Goal: Find specific page/section: Find specific page/section

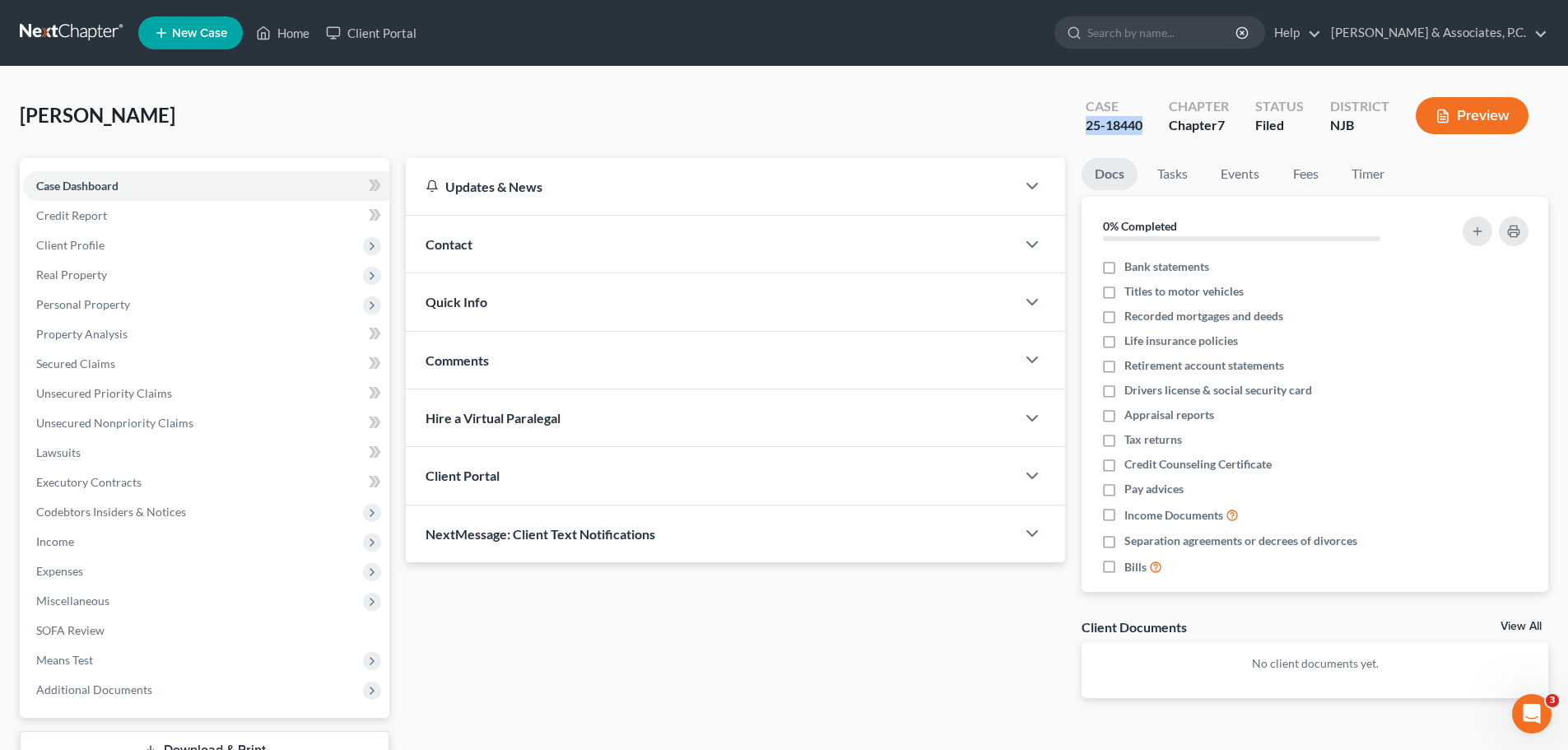
click at [79, 25] on link at bounding box center [72, 33] width 105 height 30
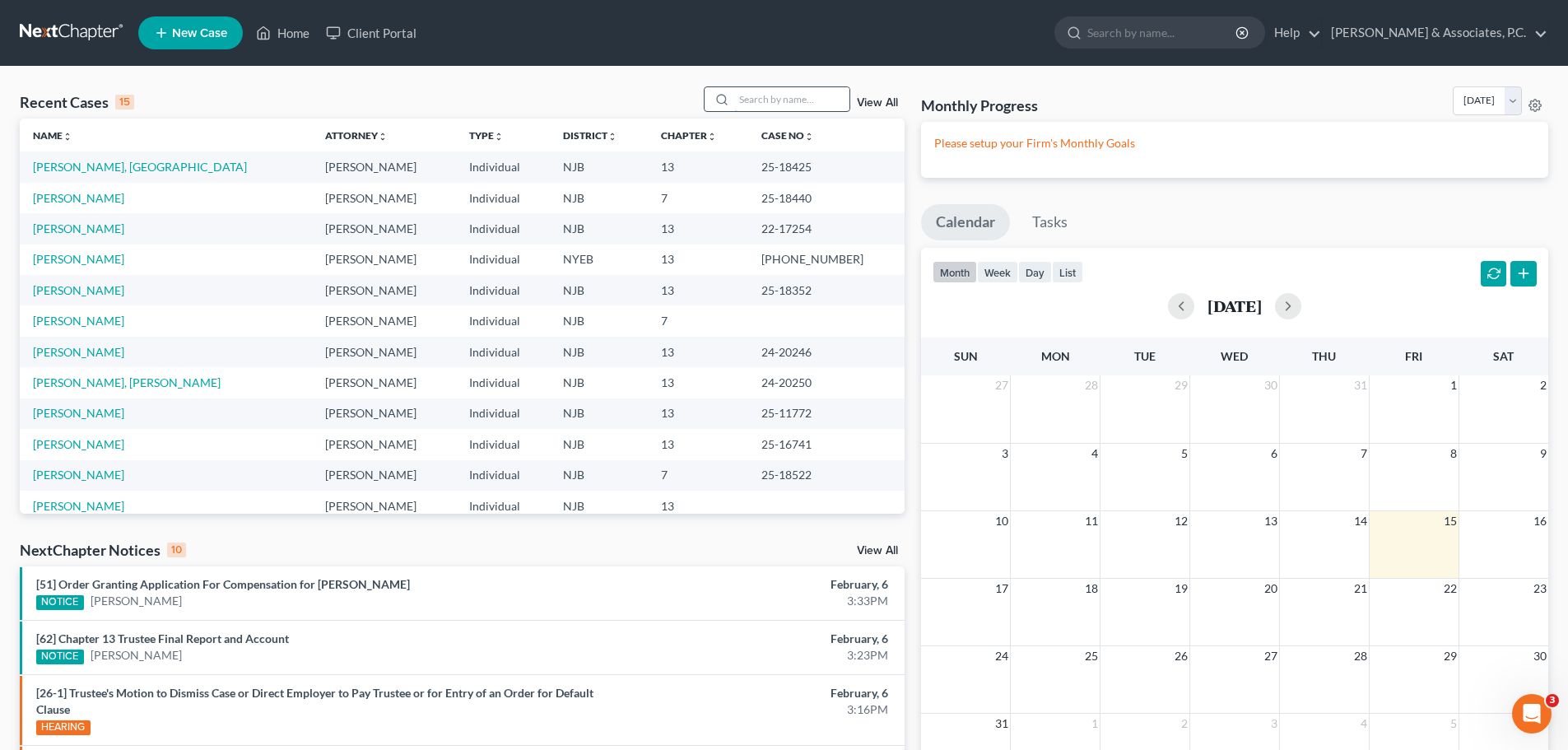
click at [799, 103] on input "search" at bounding box center [791, 98] width 115 height 24
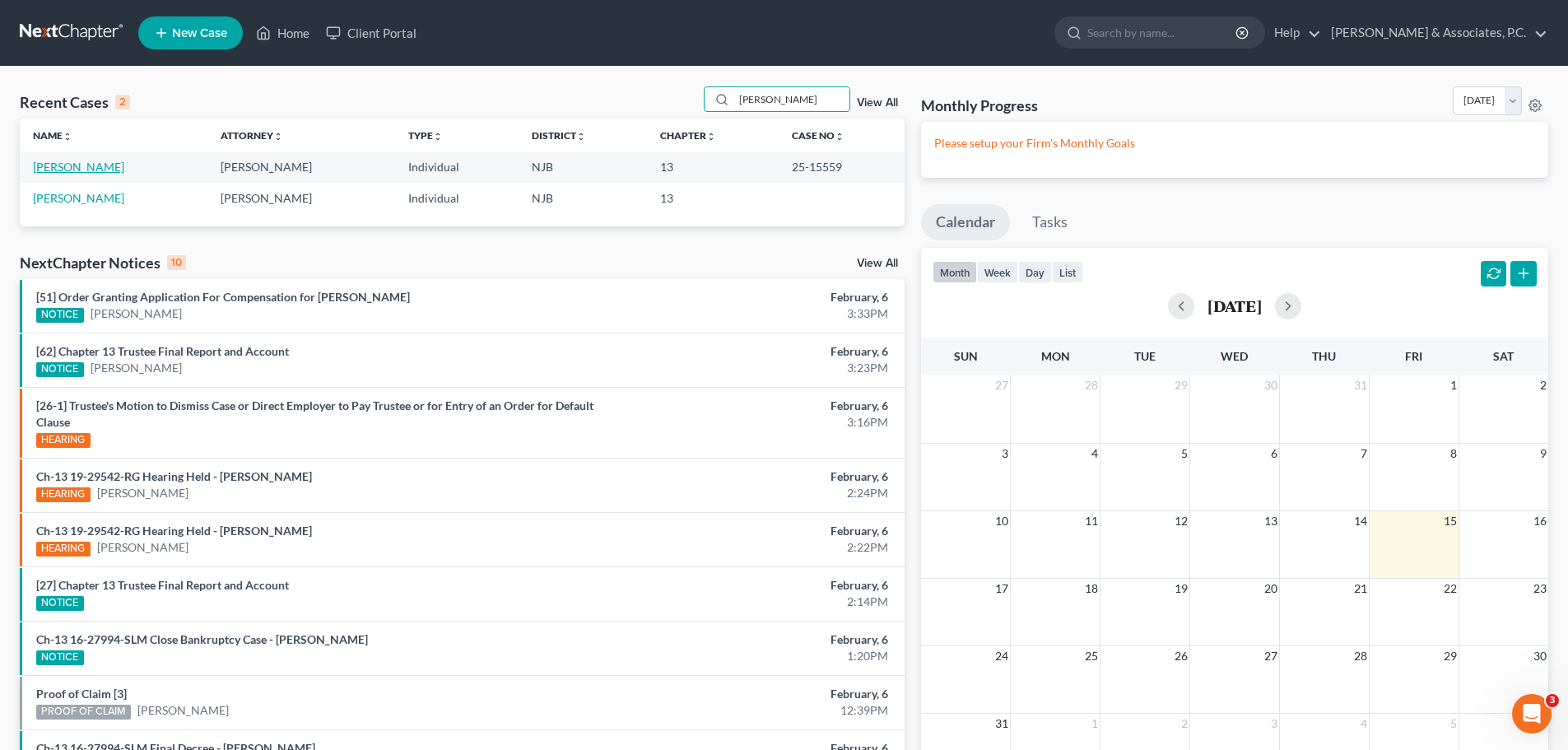
type input "[PERSON_NAME]"
click at [91, 167] on link "[PERSON_NAME]" at bounding box center [79, 166] width 91 height 14
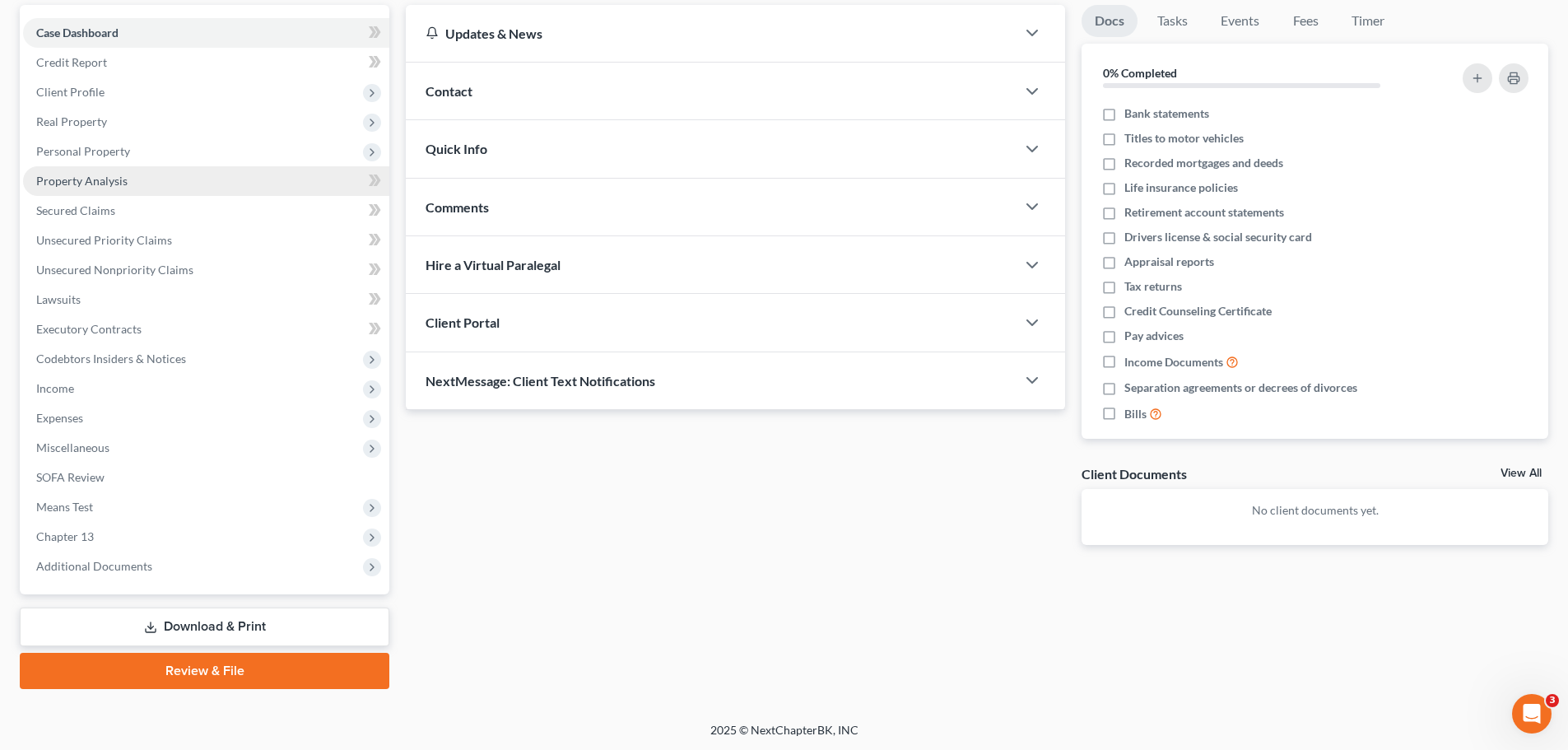
scroll to position [155, 0]
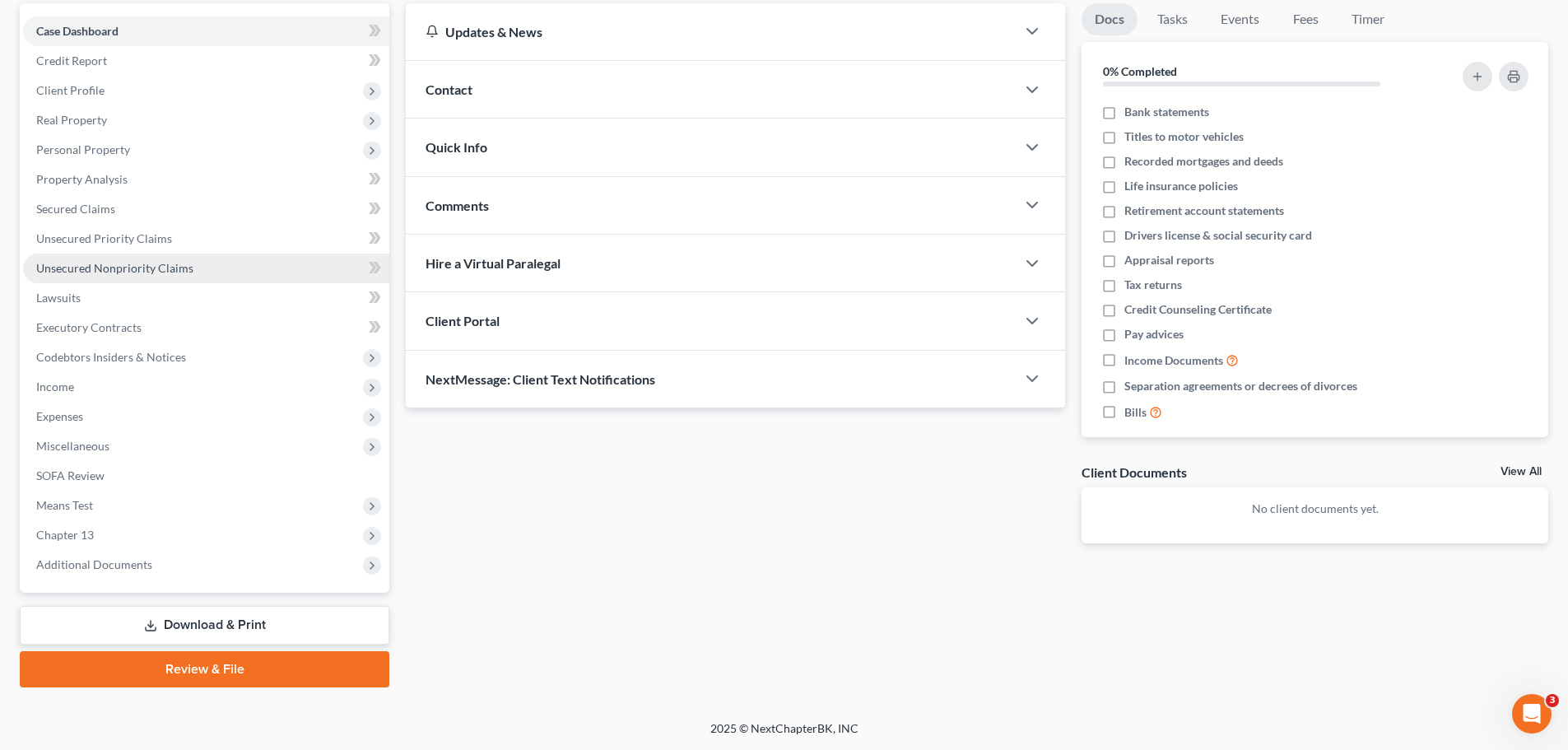
click at [86, 261] on span "Unsecured Nonpriority Claims" at bounding box center [115, 267] width 157 height 14
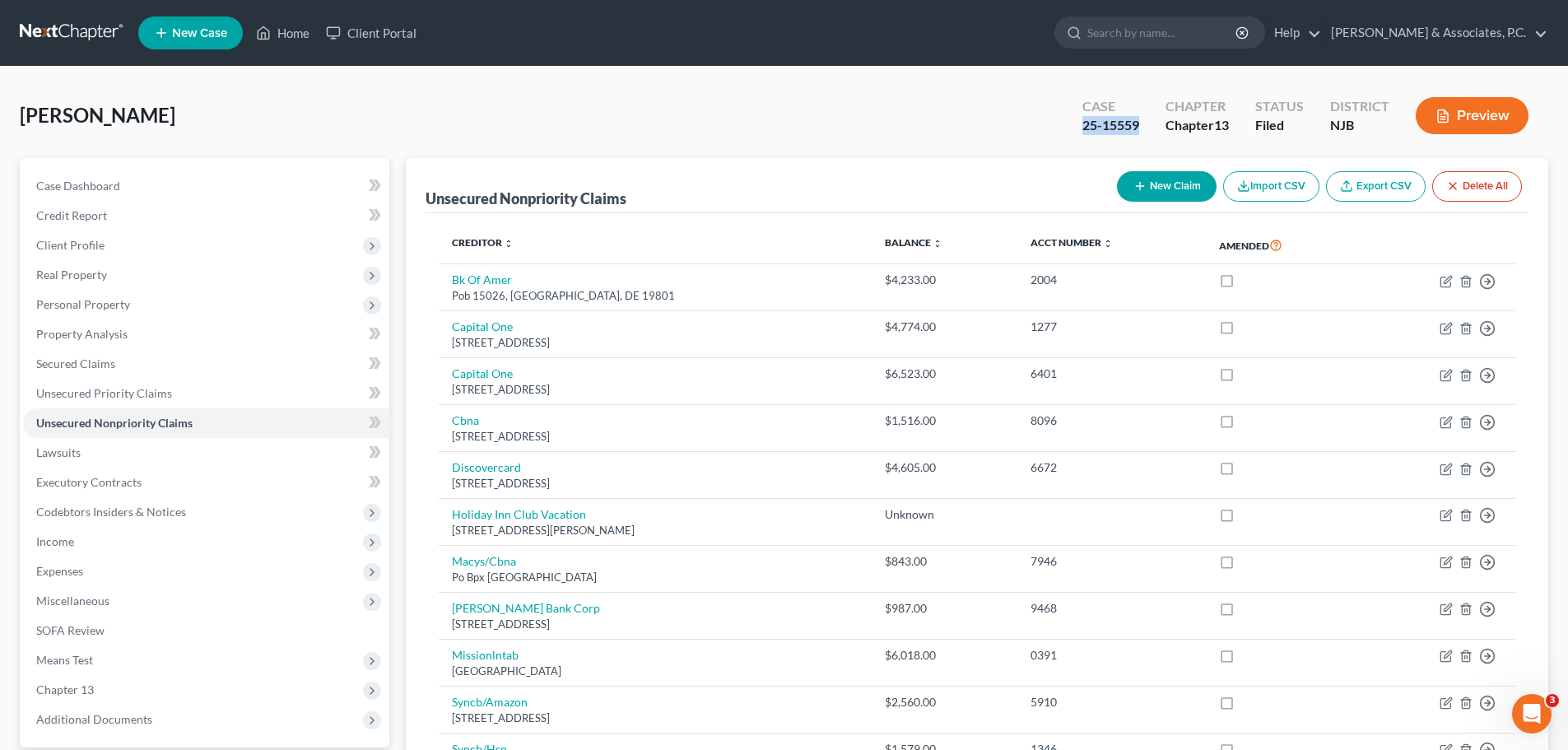
drag, startPoint x: 1137, startPoint y: 126, endPoint x: 1078, endPoint y: 131, distance: 59.2
click at [1082, 128] on div "Case 25-15559" at bounding box center [1111, 117] width 84 height 49
copy div "25-15559"
click at [84, 34] on link at bounding box center [72, 33] width 105 height 30
